Goal: Task Accomplishment & Management: Use online tool/utility

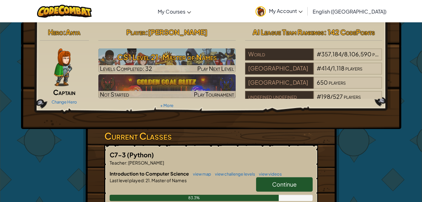
click at [300, 185] on link "Continue" at bounding box center [284, 184] width 57 height 14
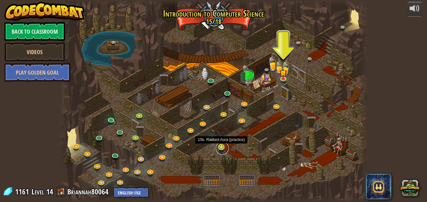
click at [222, 149] on link at bounding box center [222, 148] width 13 height 13
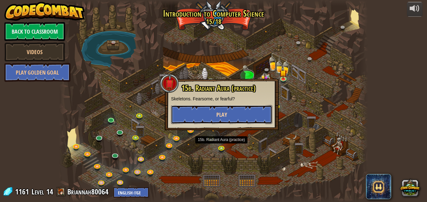
click at [210, 118] on button "Play" at bounding box center [221, 114] width 101 height 19
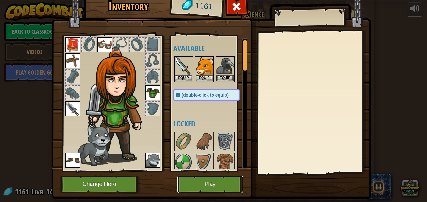
click at [191, 182] on button "Play" at bounding box center [210, 183] width 66 height 17
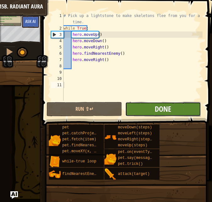
click at [162, 113] on span "Done" at bounding box center [163, 109] width 16 height 10
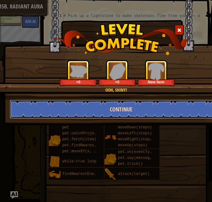
click at [157, 109] on button "Continue" at bounding box center [121, 109] width 222 height 19
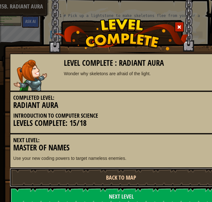
drag, startPoint x: 157, startPoint y: 109, endPoint x: 111, endPoint y: 181, distance: 84.6
click at [111, 181] on link "Back to Map" at bounding box center [121, 177] width 222 height 19
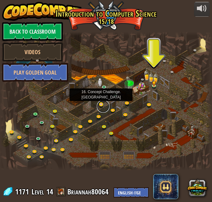
click at [101, 104] on link at bounding box center [103, 106] width 13 height 13
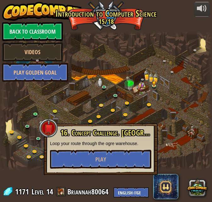
click at [110, 169] on div "16. Concept Challenge. [GEOGRAPHIC_DATA] your route through the ogre warehouse.…" at bounding box center [101, 149] width 114 height 52
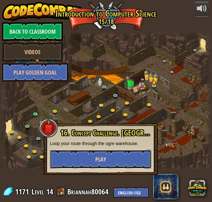
click at [99, 155] on button "Play" at bounding box center [100, 159] width 101 height 19
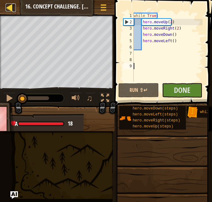
click at [13, 10] on div at bounding box center [10, 7] width 8 height 8
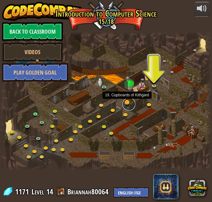
click at [128, 101] on link at bounding box center [129, 104] width 13 height 13
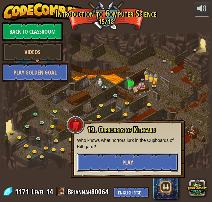
click at [132, 157] on button "Play" at bounding box center [127, 162] width 101 height 19
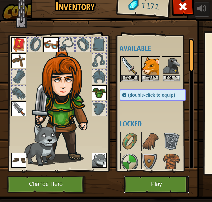
click at [137, 185] on button "Play" at bounding box center [156, 183] width 66 height 17
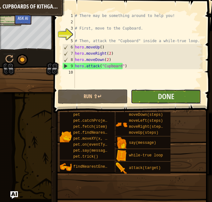
click at [143, 91] on button "Done" at bounding box center [166, 96] width 70 height 14
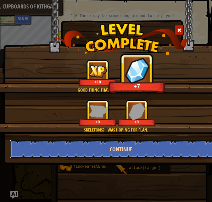
click at [140, 156] on button "Continue" at bounding box center [121, 149] width 222 height 19
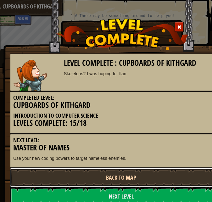
click at [140, 176] on link "Back to Map" at bounding box center [121, 177] width 222 height 19
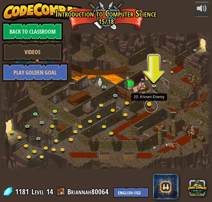
click at [145, 106] on link at bounding box center [151, 106] width 13 height 13
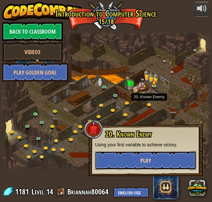
click at [133, 159] on button "Play" at bounding box center [145, 160] width 101 height 19
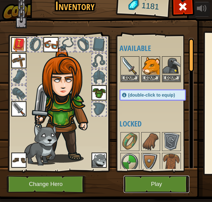
click at [140, 181] on button "Play" at bounding box center [156, 183] width 66 height 17
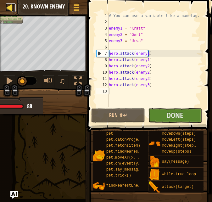
click at [8, 10] on div at bounding box center [10, 7] width 8 height 8
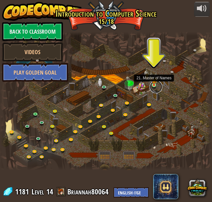
click at [154, 86] on link at bounding box center [156, 86] width 13 height 13
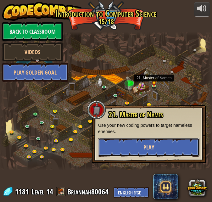
click at [147, 146] on span "Play" at bounding box center [148, 147] width 11 height 8
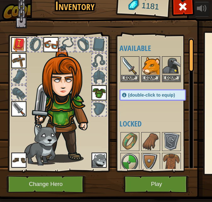
click at [147, 175] on img at bounding box center [158, 85] width 320 height 228
click at [143, 186] on button "Play" at bounding box center [156, 183] width 66 height 17
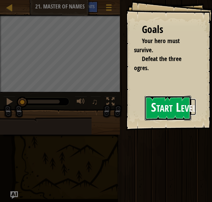
click at [157, 114] on button "Start Level" at bounding box center [168, 108] width 47 height 25
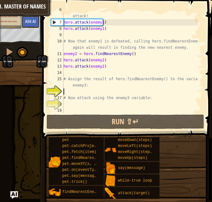
scroll to position [44, 0]
